Goal: Information Seeking & Learning: Learn about a topic

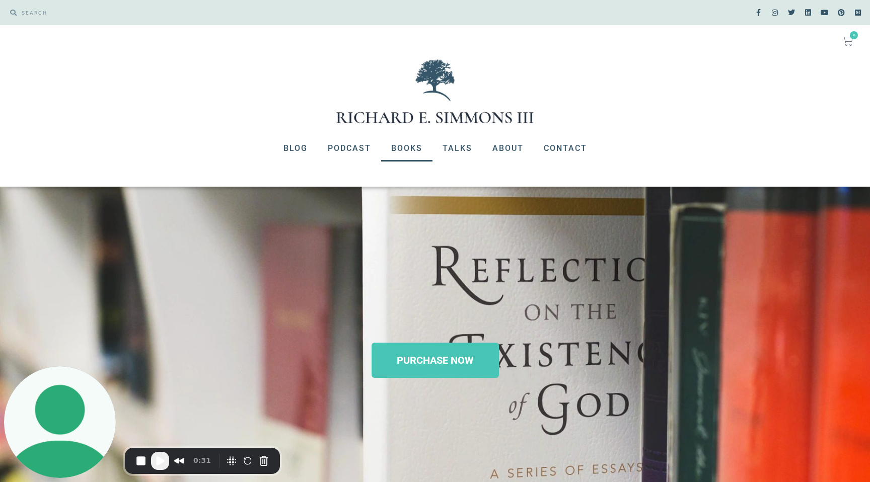
click at [419, 150] on link "Books" at bounding box center [406, 148] width 51 height 26
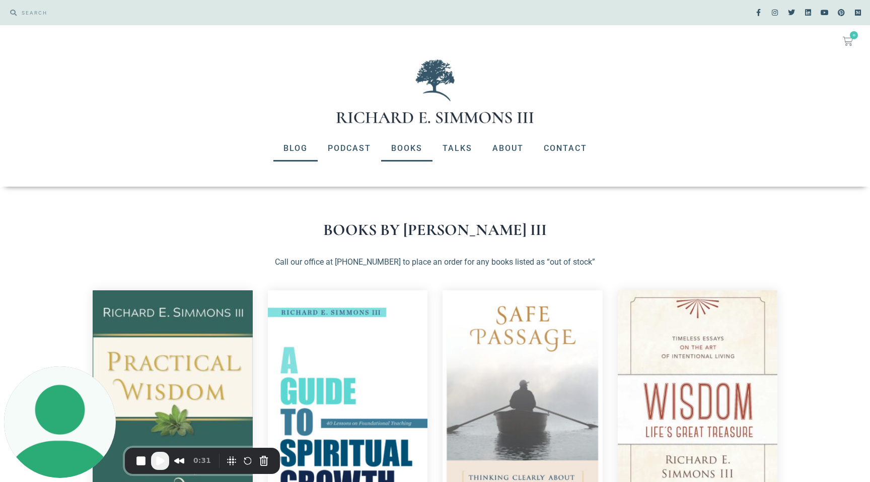
click at [296, 153] on link "Blog" at bounding box center [295, 148] width 44 height 26
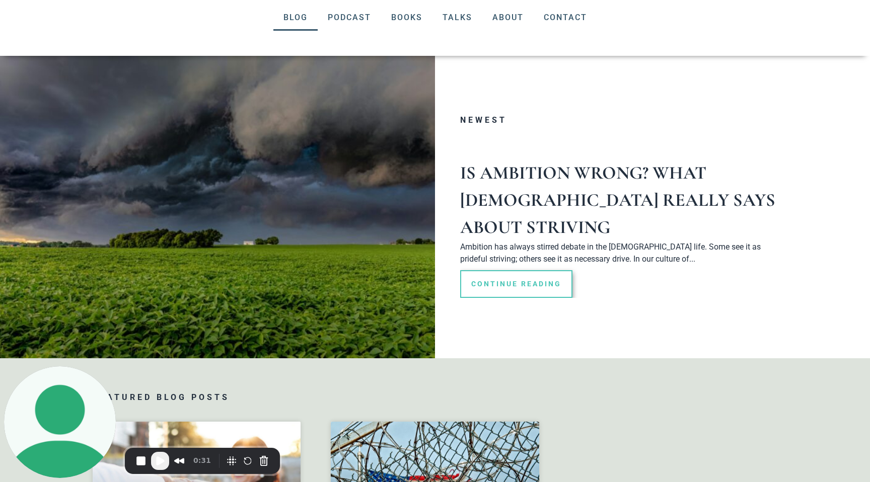
scroll to position [98, 0]
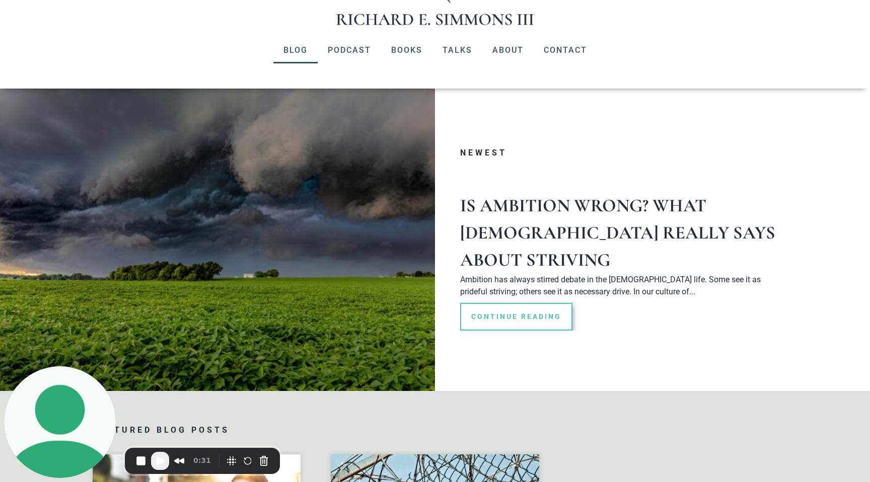
click at [581, 222] on h3 "Is Ambition Wrong? What [DEMOGRAPHIC_DATA] Really Says About Striving" at bounding box center [621, 233] width 322 height 82
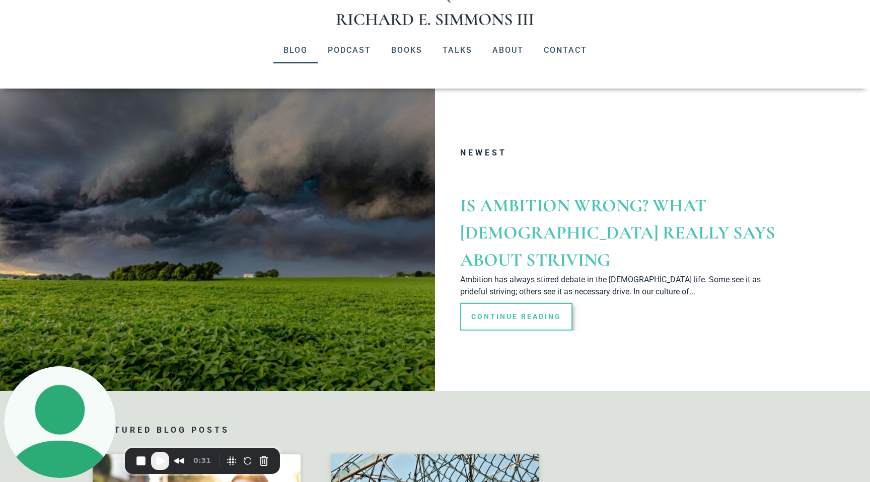
click at [579, 205] on link "Is Ambition Wrong? What [DEMOGRAPHIC_DATA] Really Says About Striving" at bounding box center [617, 233] width 315 height 76
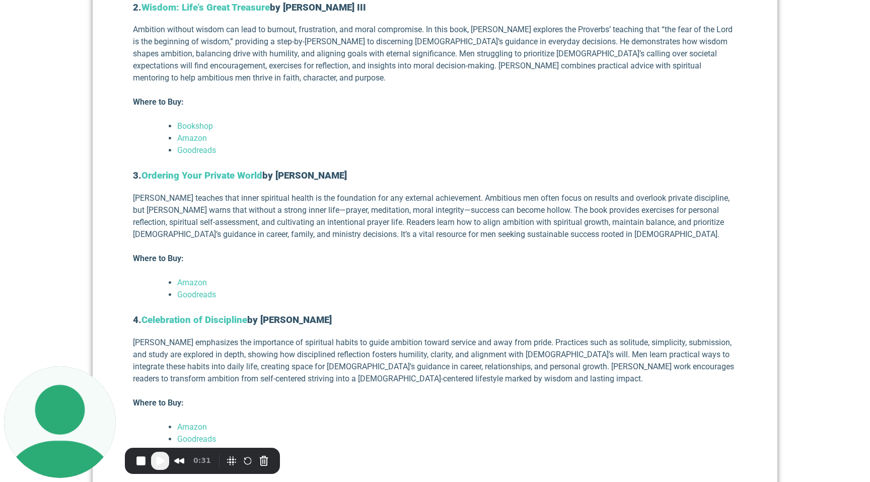
scroll to position [1356, 0]
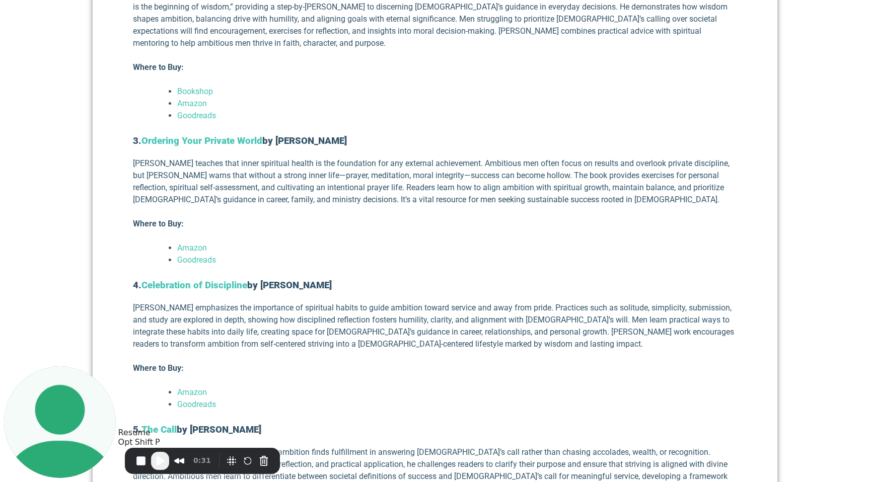
click at [158, 459] on span "Play Recording" at bounding box center [160, 461] width 12 height 12
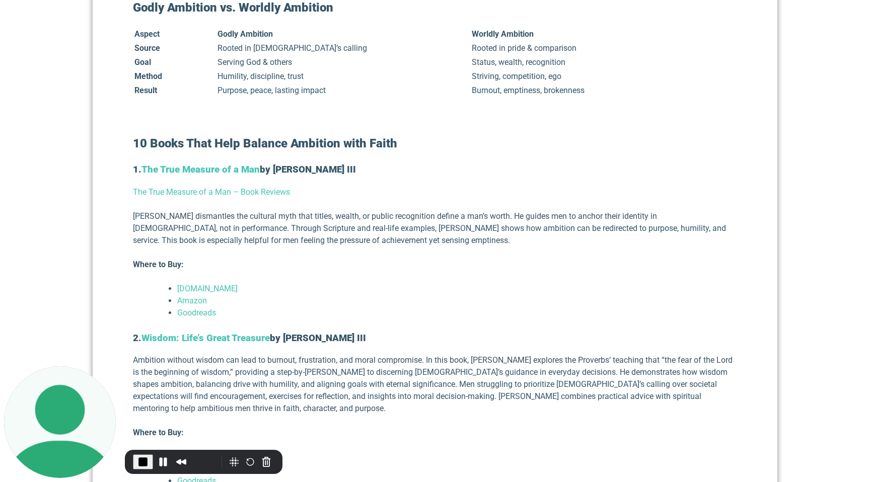
scroll to position [991, 0]
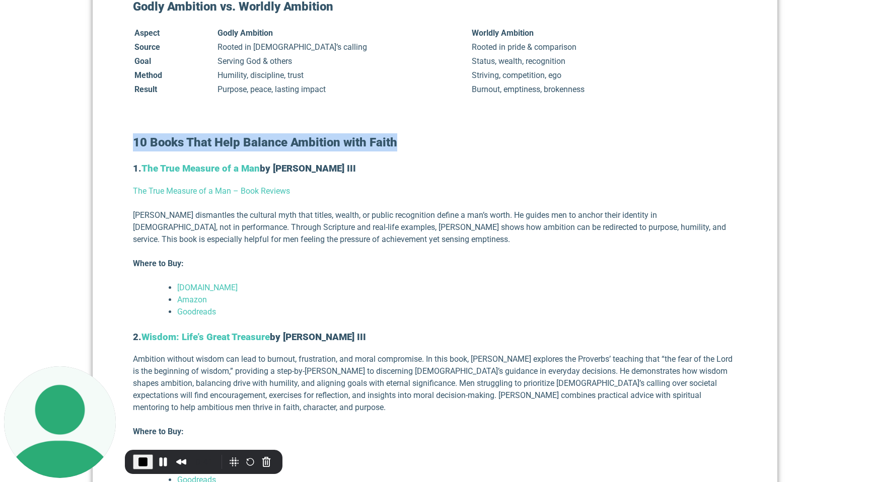
drag, startPoint x: 133, startPoint y: 115, endPoint x: 492, endPoint y: 109, distance: 358.5
click at [492, 133] on h2 "10 Books That Help Balance Ambition with Faith" at bounding box center [435, 142] width 604 height 18
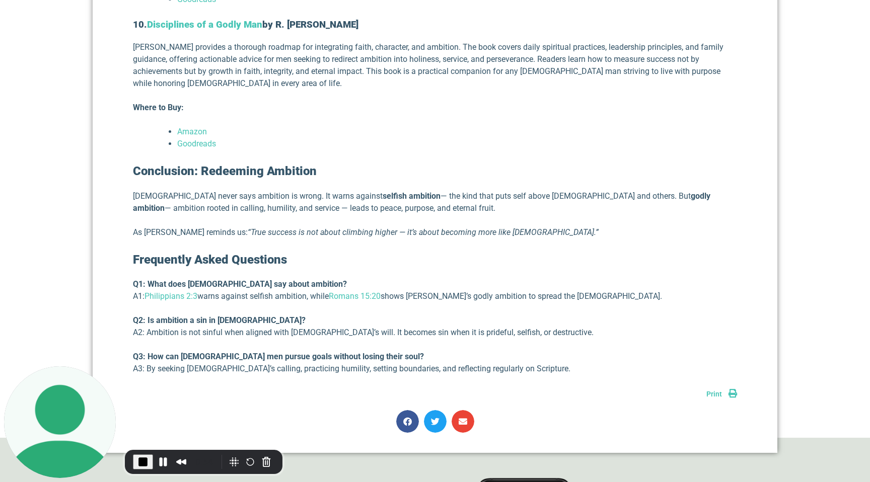
scroll to position [2462, 0]
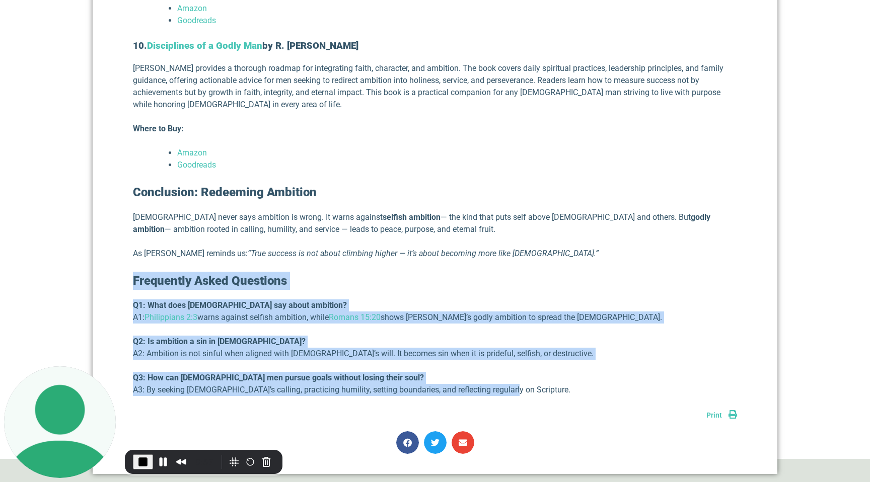
drag, startPoint x: 133, startPoint y: 238, endPoint x: 502, endPoint y: 358, distance: 388.3
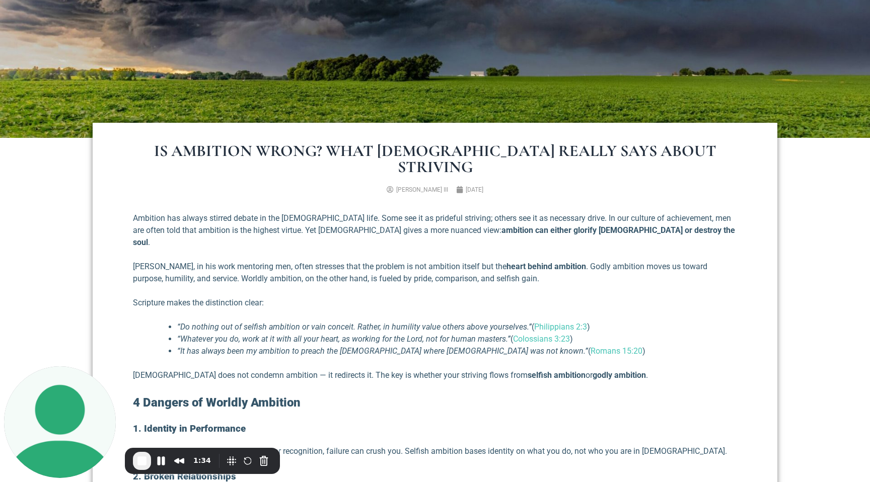
scroll to position [285, 0]
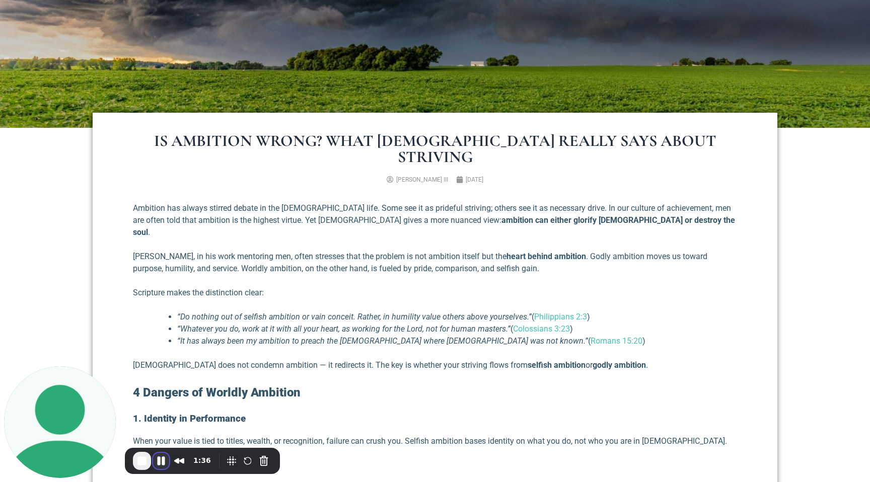
click at [160, 464] on button "Pause Recording" at bounding box center [161, 461] width 16 height 16
